Goal: Task Accomplishment & Management: Use online tool/utility

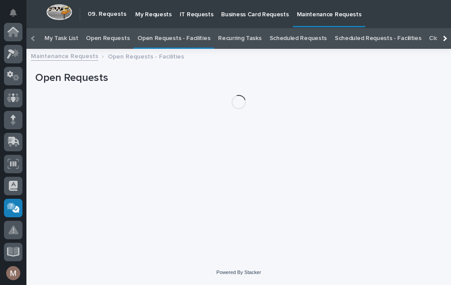
scroll to position [28, 0]
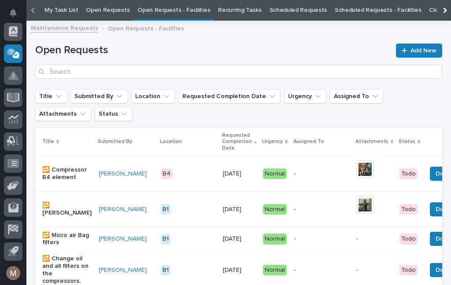
click at [170, 11] on link "Open Requests - Facilities" at bounding box center [173, 10] width 73 height 21
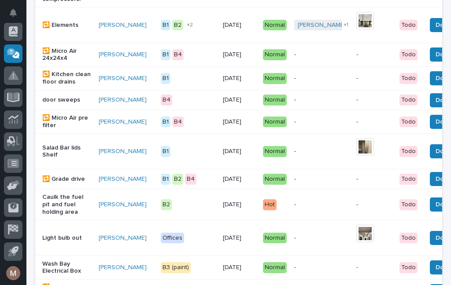
scroll to position [309, 0]
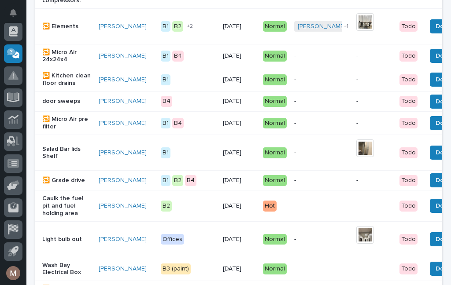
click at [432, 158] on button "Done" at bounding box center [443, 153] width 27 height 14
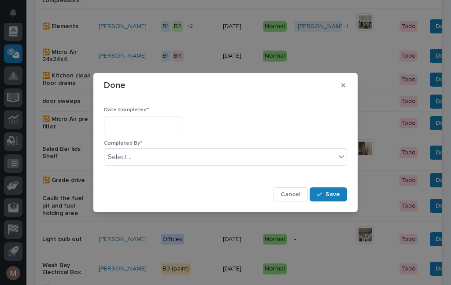
click at [140, 121] on input "text" at bounding box center [143, 125] width 78 height 16
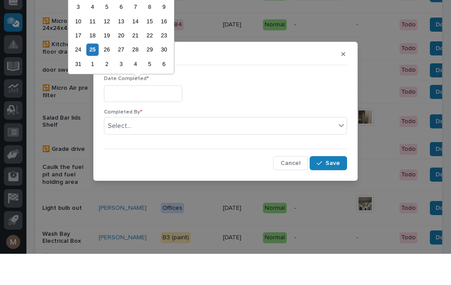
click at [97, 75] on div "25" at bounding box center [92, 81] width 12 height 12
type input "**********"
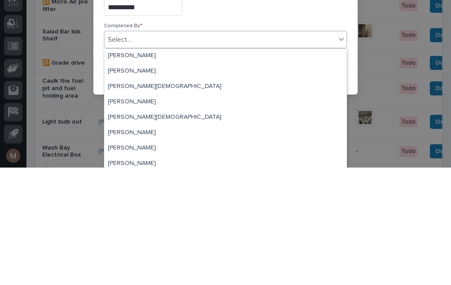
scroll to position [15, 0]
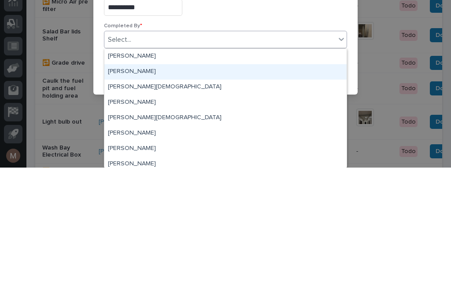
click at [135, 182] on div "[PERSON_NAME]" at bounding box center [225, 189] width 242 height 15
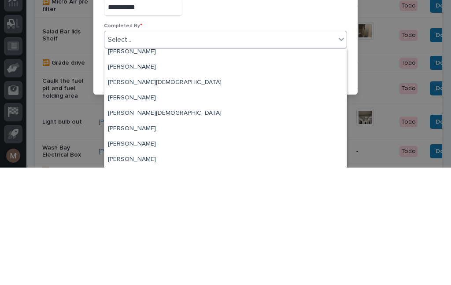
scroll to position [20, 0]
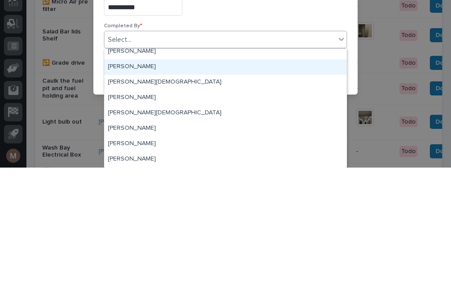
click at [135, 177] on div "[PERSON_NAME]" at bounding box center [225, 184] width 242 height 15
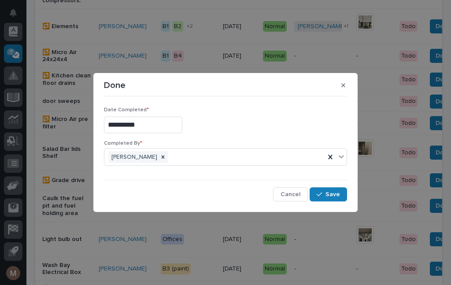
click at [346, 197] on button "Save" at bounding box center [328, 195] width 37 height 14
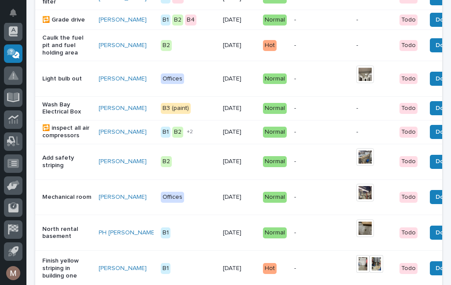
scroll to position [434, 0]
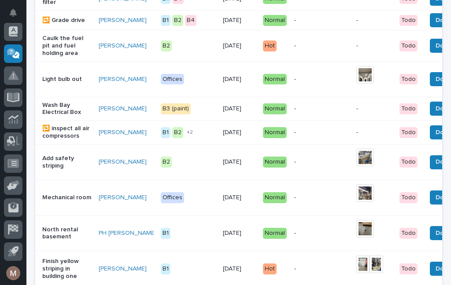
click at [433, 116] on button "Done" at bounding box center [443, 109] width 27 height 14
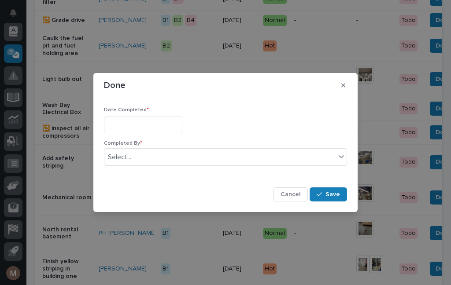
click at [137, 124] on input "text" at bounding box center [143, 125] width 78 height 16
click at [155, 117] on input "text" at bounding box center [143, 125] width 78 height 16
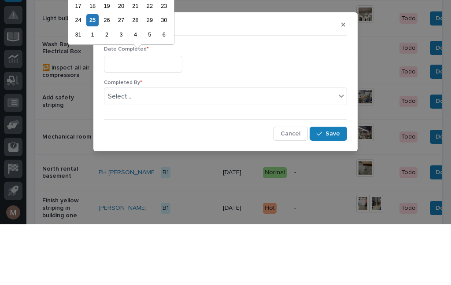
click at [107, 75] on div "26" at bounding box center [107, 81] width 12 height 12
type input "**********"
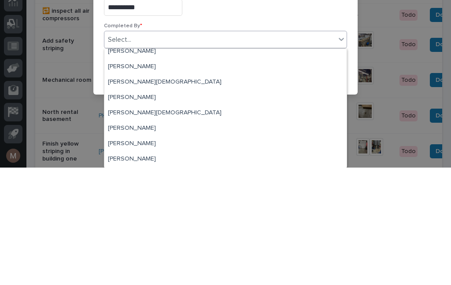
scroll to position [21, 0]
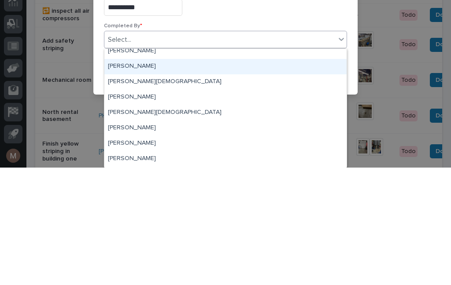
click at [132, 177] on div "[PERSON_NAME]" at bounding box center [225, 184] width 242 height 15
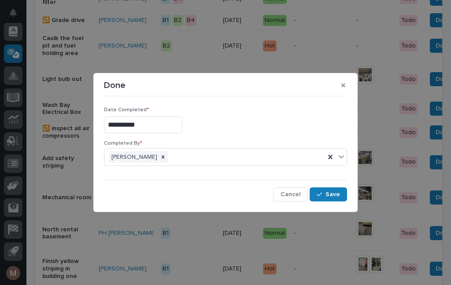
click at [329, 197] on span "Save" at bounding box center [333, 195] width 15 height 8
